Goal: Browse casually

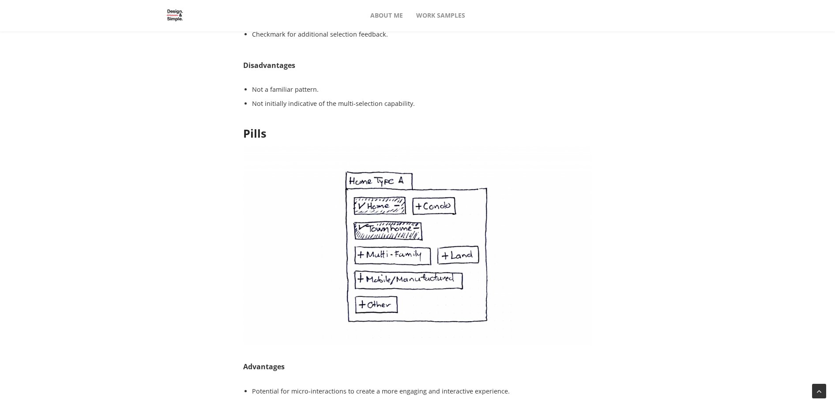
scroll to position [2856, 0]
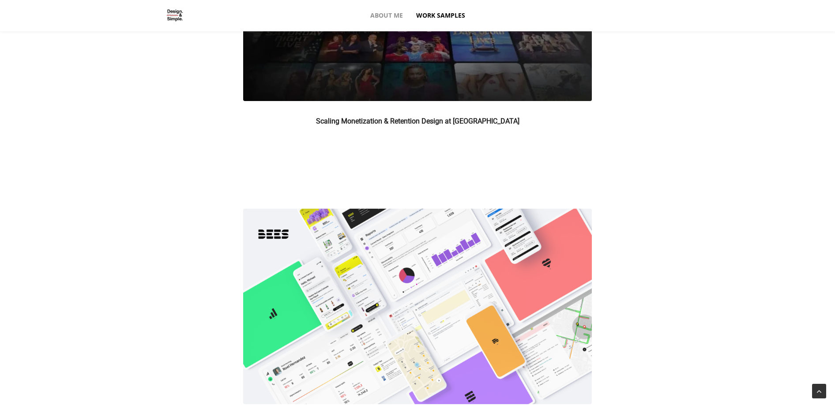
scroll to position [130, 0]
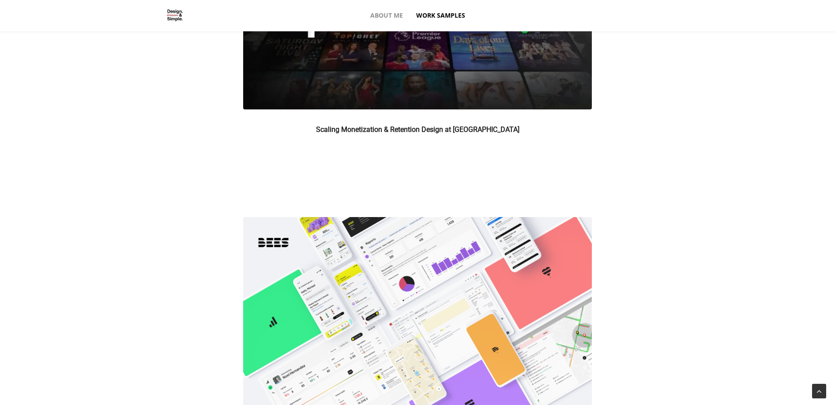
click at [359, 82] on img at bounding box center [417, 12] width 349 height 196
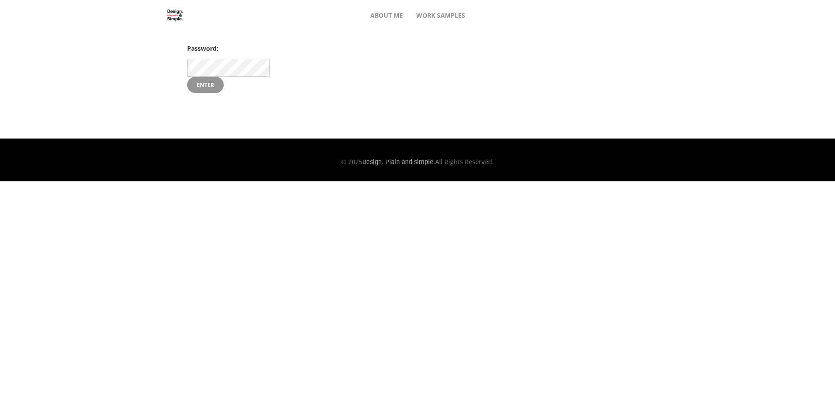
click at [202, 86] on input "Enter" at bounding box center [205, 85] width 37 height 17
